Goal: Obtain resource: Download file/media

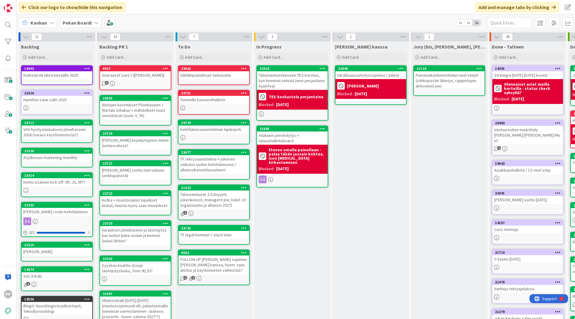
scroll to position [1, 0]
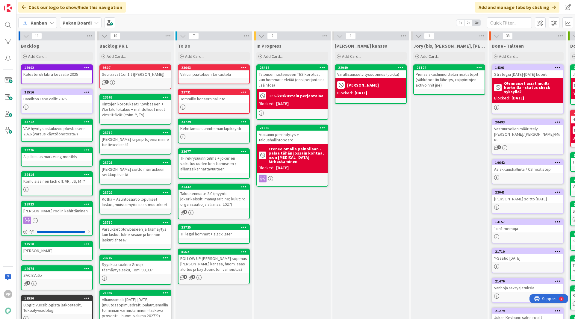
click at [266, 242] on div "In Progress Add Card... 23416 Talousennusteeseen TES korotus, kun hommat selviä…" at bounding box center [292, 225] width 77 height 371
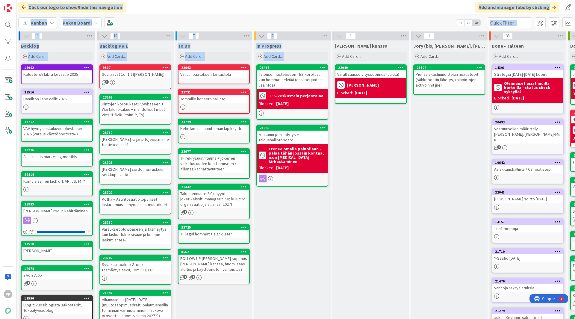
drag, startPoint x: 266, startPoint y: 242, endPoint x: 129, endPoint y: -26, distance: 300.8
click at [129, 0] on html "PP Click our logo to show/hide this navigation Add and manage tabs by clicking …" at bounding box center [287, 159] width 575 height 319
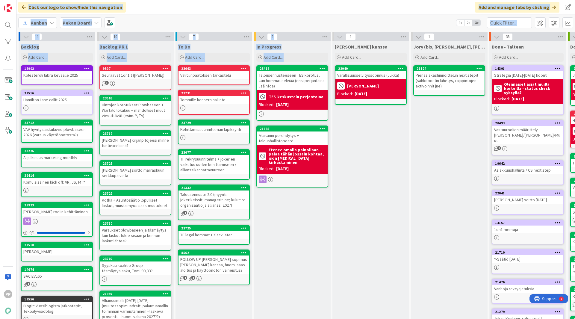
click at [143, 15] on div "Kanban Pekan Boardi 1x 2x 3x" at bounding box center [295, 22] width 559 height 16
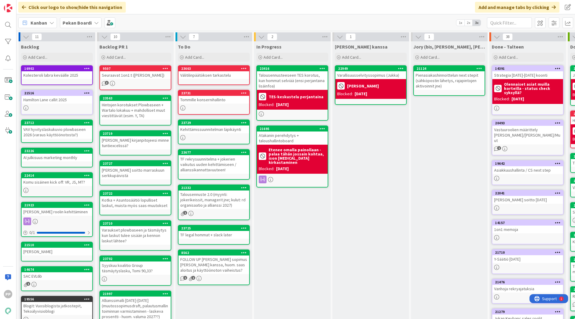
click at [94, 23] on icon at bounding box center [96, 22] width 5 height 5
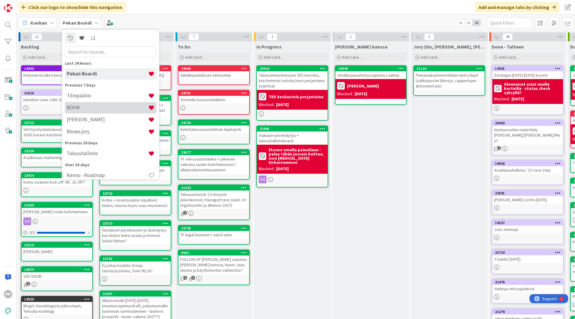
click at [92, 109] on h4 "BOHR" at bounding box center [107, 108] width 81 height 6
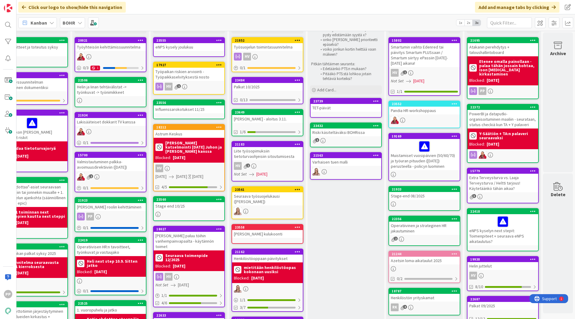
scroll to position [0, 108]
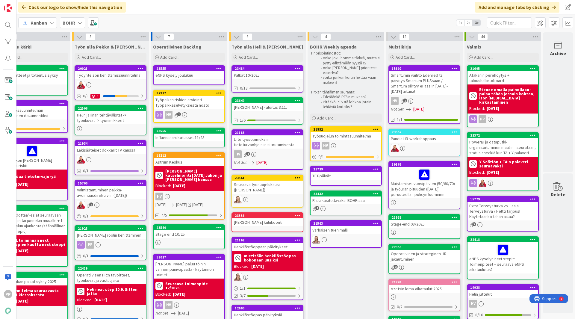
click at [334, 241] on div at bounding box center [346, 240] width 71 height 8
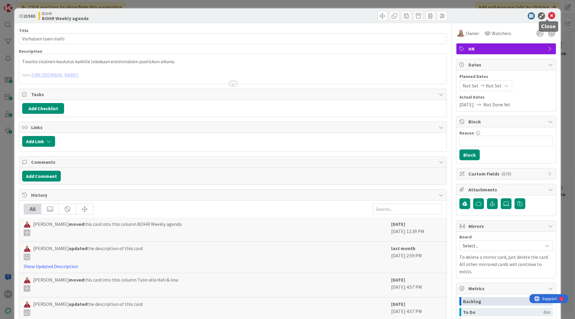
click at [548, 18] on icon at bounding box center [551, 15] width 7 height 7
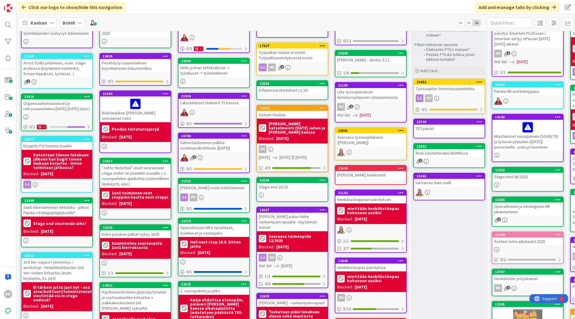
drag, startPoint x: 279, startPoint y: 304, endPoint x: 281, endPoint y: 243, distance: 60.5
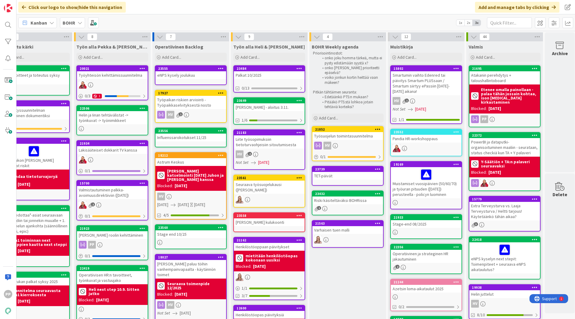
scroll to position [0, 108]
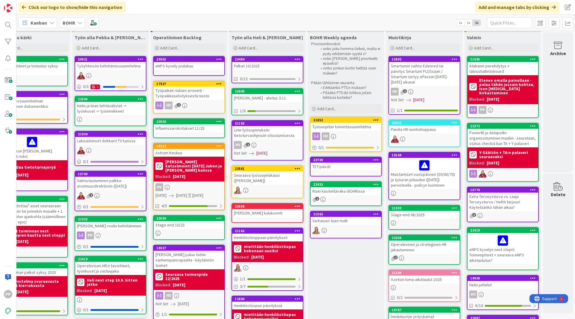
scroll to position [10, 108]
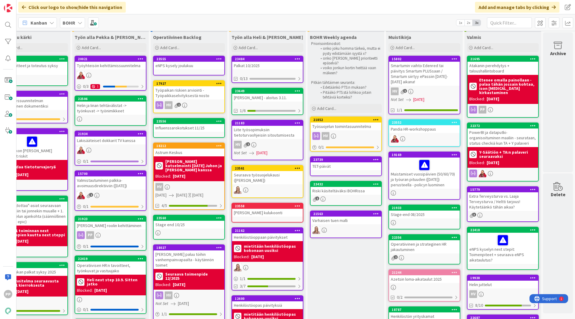
click at [358, 126] on div "Työsuojelun toimintasuunnitelma" at bounding box center [346, 127] width 71 height 8
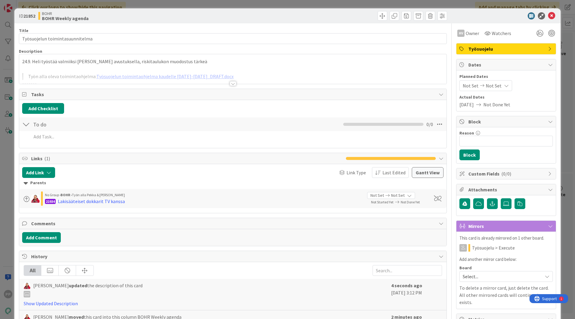
click at [254, 72] on div at bounding box center [232, 76] width 427 height 15
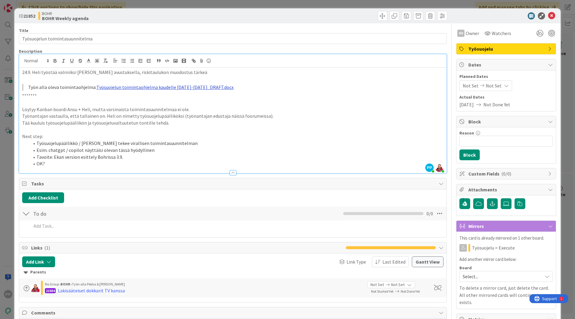
click at [178, 86] on link "Työsuojelun toimintaohjelma kaudelle [DATE]-[DATE]_DRAFT.docx" at bounding box center [164, 87] width 137 height 6
click at [162, 96] on link "[URL][DOMAIN_NAME]" at bounding box center [141, 99] width 41 height 8
click at [170, 134] on p "Next step:" at bounding box center [232, 136] width 421 height 7
click at [9, 123] on div "ID 21852 [PERSON_NAME] Työn alla Heli & [PERSON_NAME] Title 31 / 128 Työsuojelu…" at bounding box center [287, 159] width 575 height 319
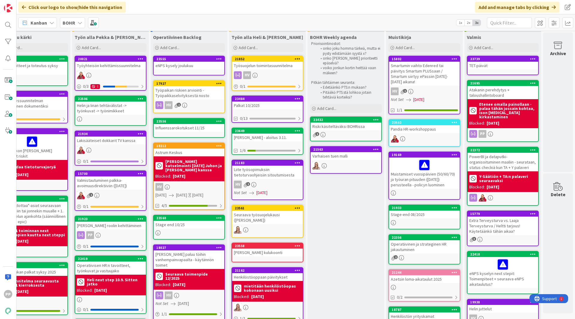
click at [341, 128] on div "Riski käsiteltäväksi BOHRissa" at bounding box center [346, 127] width 71 height 8
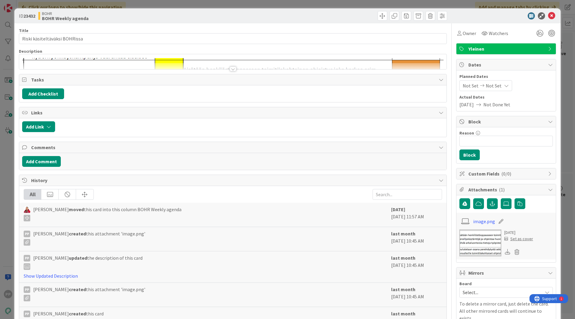
click at [279, 72] on div "Title 29 / 128 Riski käsiteltäväksi BOHRissa Description Owner Watchers Yleinen…" at bounding box center [233, 233] width 428 height 420
click at [232, 69] on div at bounding box center [233, 69] width 7 height 5
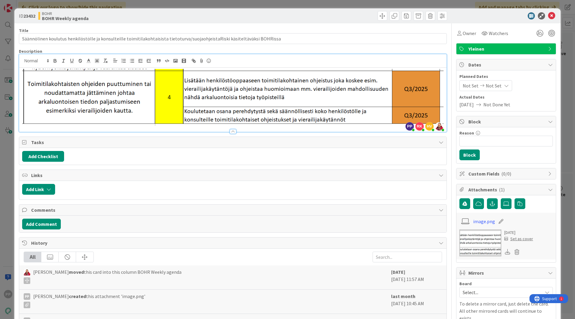
click at [437, 82] on img at bounding box center [232, 97] width 421 height 57
type input "Säännölinen koulutus henkilöstölle ja konsulteille toimitilakohtaisista tietotu…"
drag, startPoint x: 439, startPoint y: 87, endPoint x: 90, endPoint y: 73, distance: 349.3
click at [90, 73] on div at bounding box center [232, 100] width 427 height 64
click at [77, 128] on div at bounding box center [232, 129] width 427 height 6
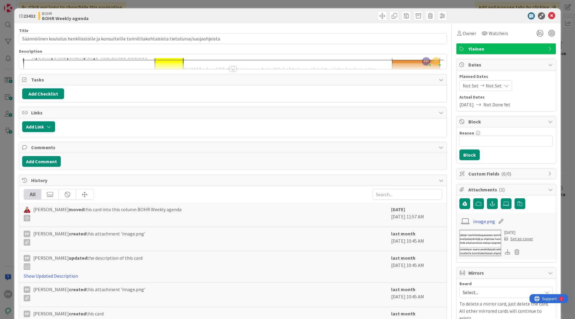
click at [199, 71] on div "Title 96 / 128 Säännölinen koulutus henkilöstölle ja konsulteille toimitilakoht…" at bounding box center [233, 233] width 428 height 420
click at [235, 70] on div "Title 96 / 128 Säännölinen koulutus henkilöstölle ja konsulteille toimitilakoht…" at bounding box center [233, 233] width 428 height 420
click at [230, 70] on div at bounding box center [233, 69] width 7 height 5
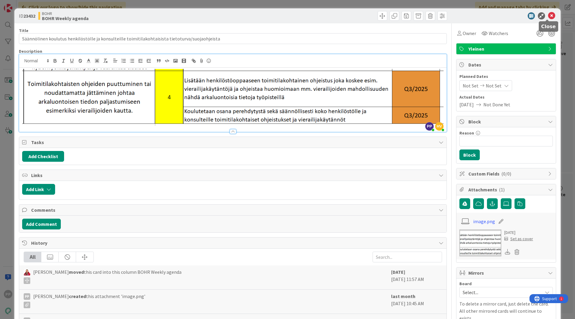
click at [549, 16] on icon at bounding box center [551, 15] width 7 height 7
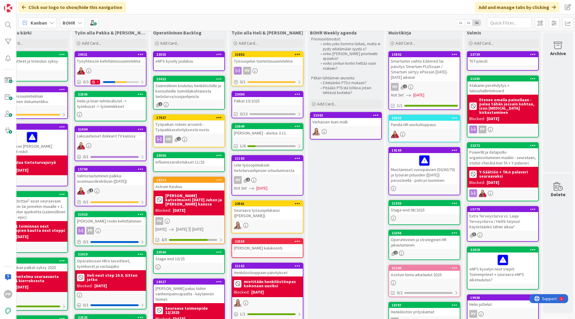
scroll to position [14, 108]
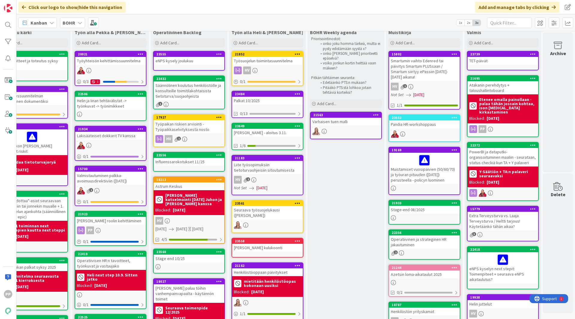
click at [262, 64] on div "Työsuojelun toimintasuunnitelma" at bounding box center [267, 61] width 71 height 8
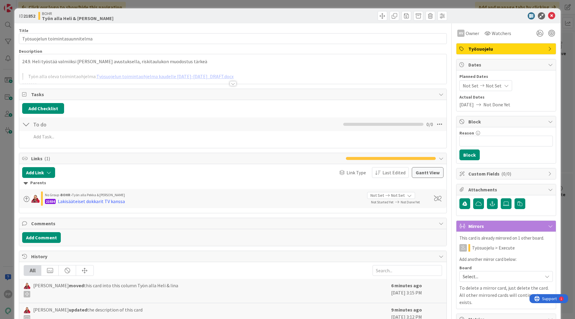
click at [247, 83] on div at bounding box center [232, 76] width 427 height 15
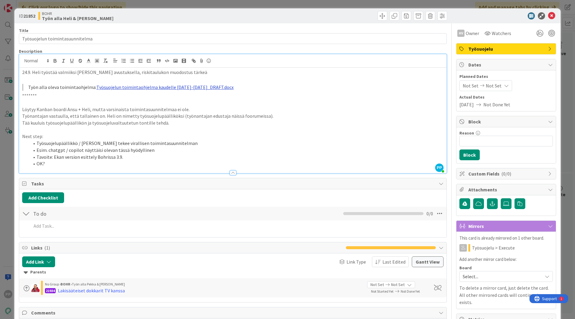
click at [182, 88] on link "Työsuojelun toimintaohjelma kaudelle [DATE]-[DATE]_DRAFT.docx" at bounding box center [164, 87] width 137 height 6
click at [162, 100] on link "[URL][DOMAIN_NAME]" at bounding box center [141, 99] width 41 height 8
